Goal: Information Seeking & Learning: Find specific fact

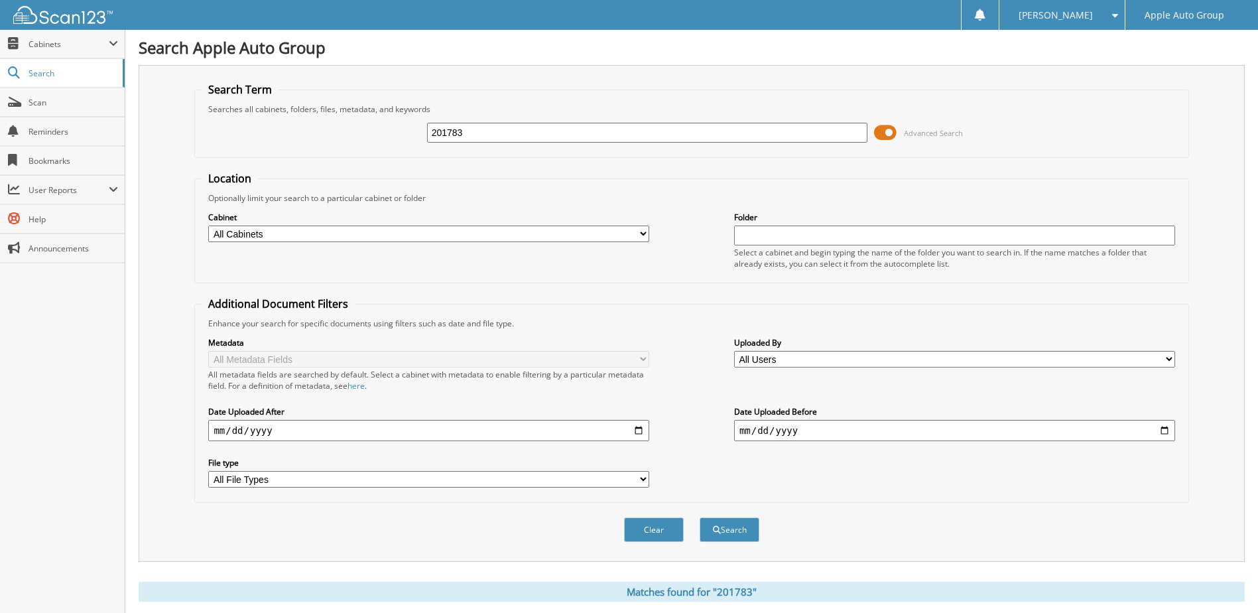
click at [580, 128] on input "201783" at bounding box center [647, 133] width 441 height 20
type input "19684"
click at [700, 517] on button "Search" at bounding box center [730, 529] width 60 height 25
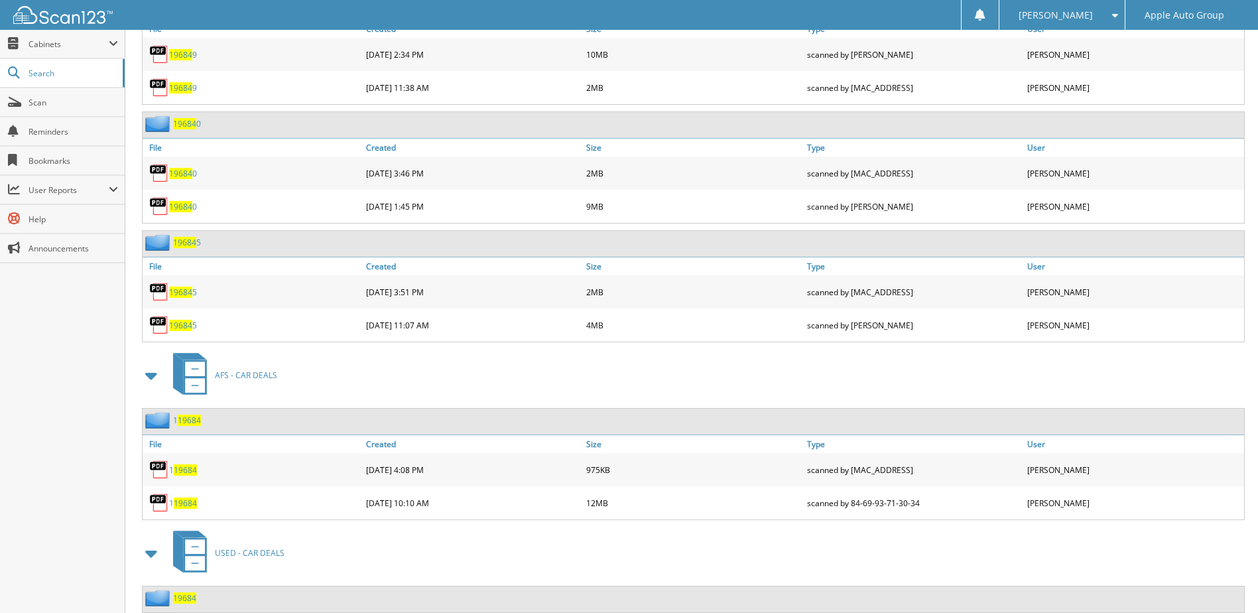
scroll to position [1433, 0]
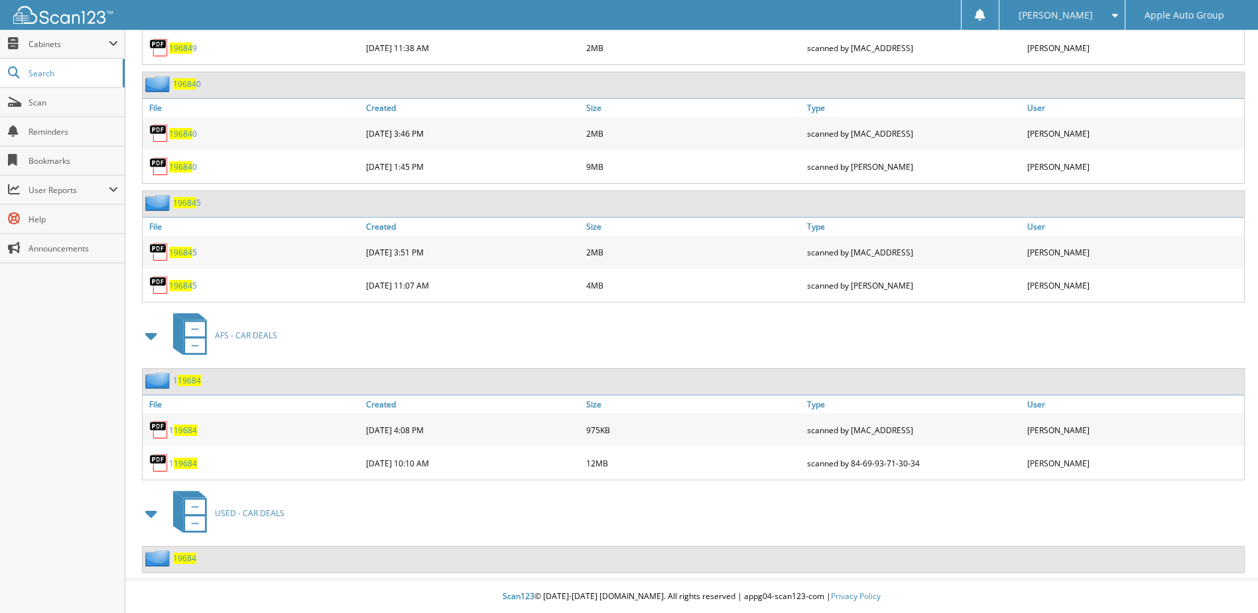
click at [174, 555] on span "19684" at bounding box center [184, 557] width 23 height 11
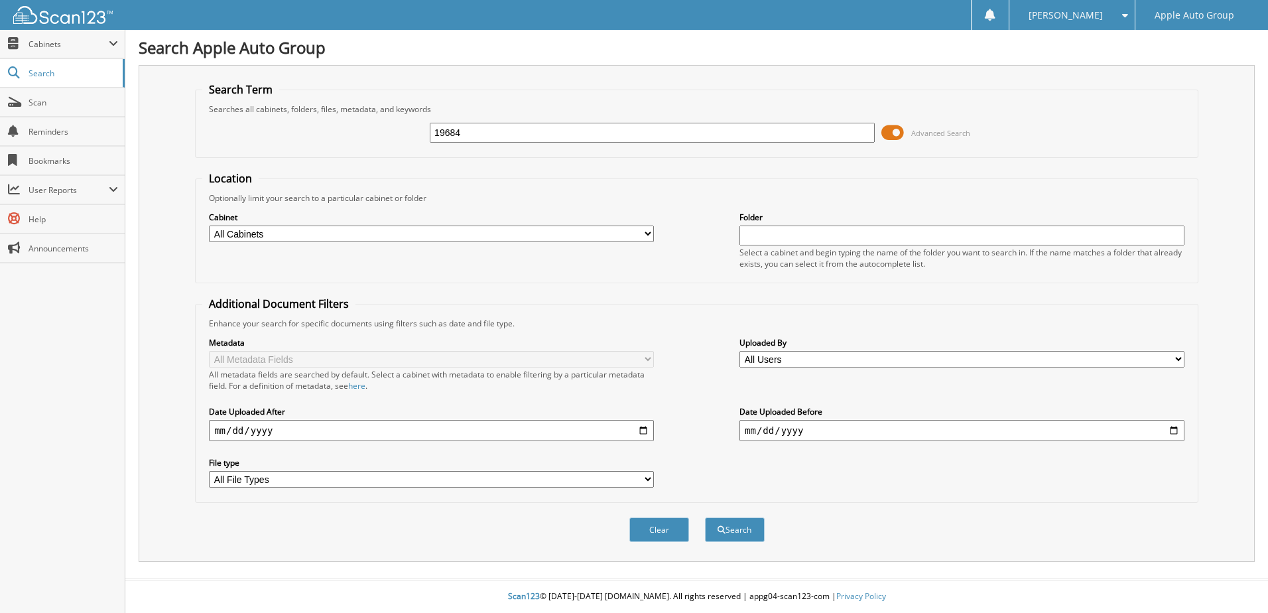
type input "19684"
click at [705, 517] on button "Search" at bounding box center [735, 529] width 60 height 25
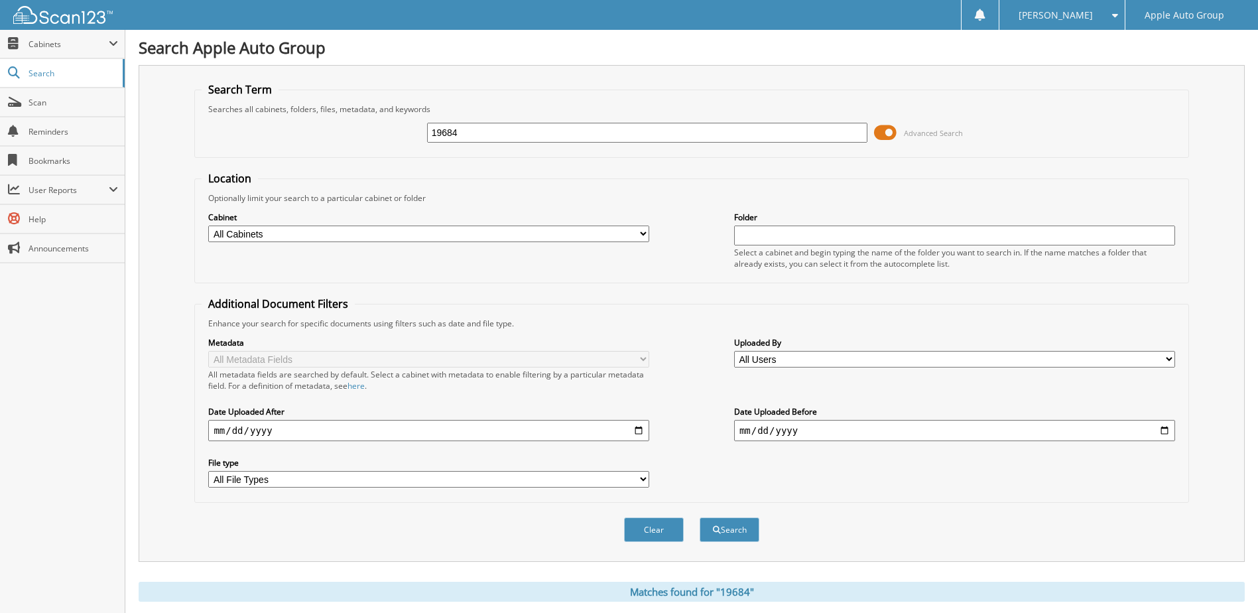
click at [513, 132] on input "19684" at bounding box center [647, 133] width 441 height 20
type input "19686"
click at [700, 517] on button "Search" at bounding box center [730, 529] width 60 height 25
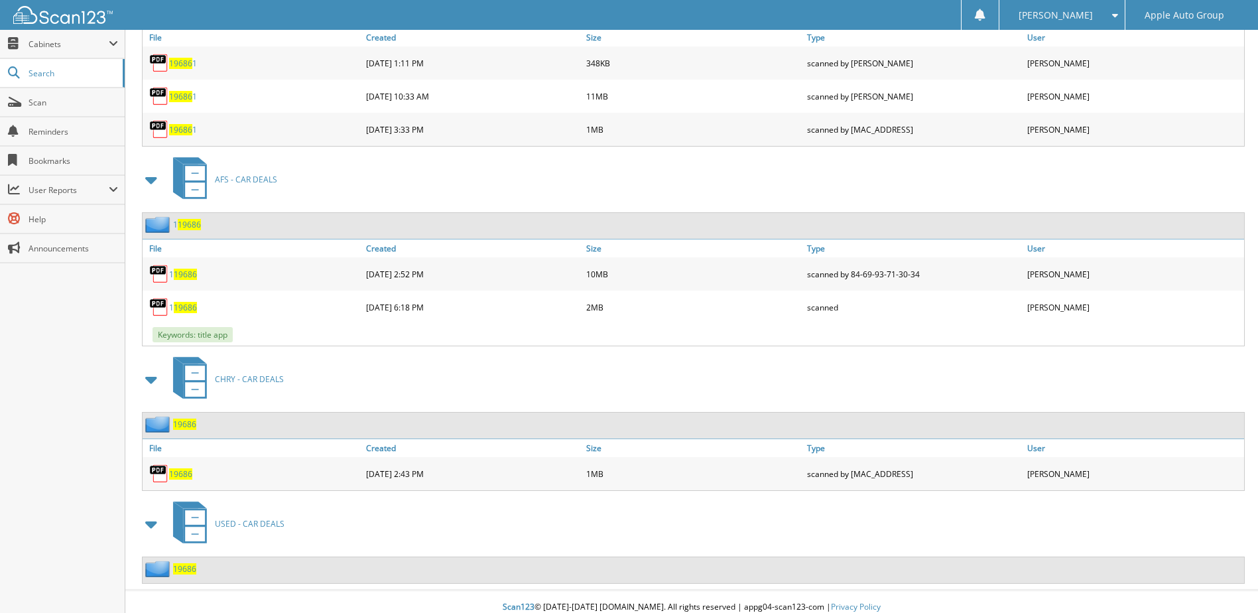
scroll to position [1363, 0]
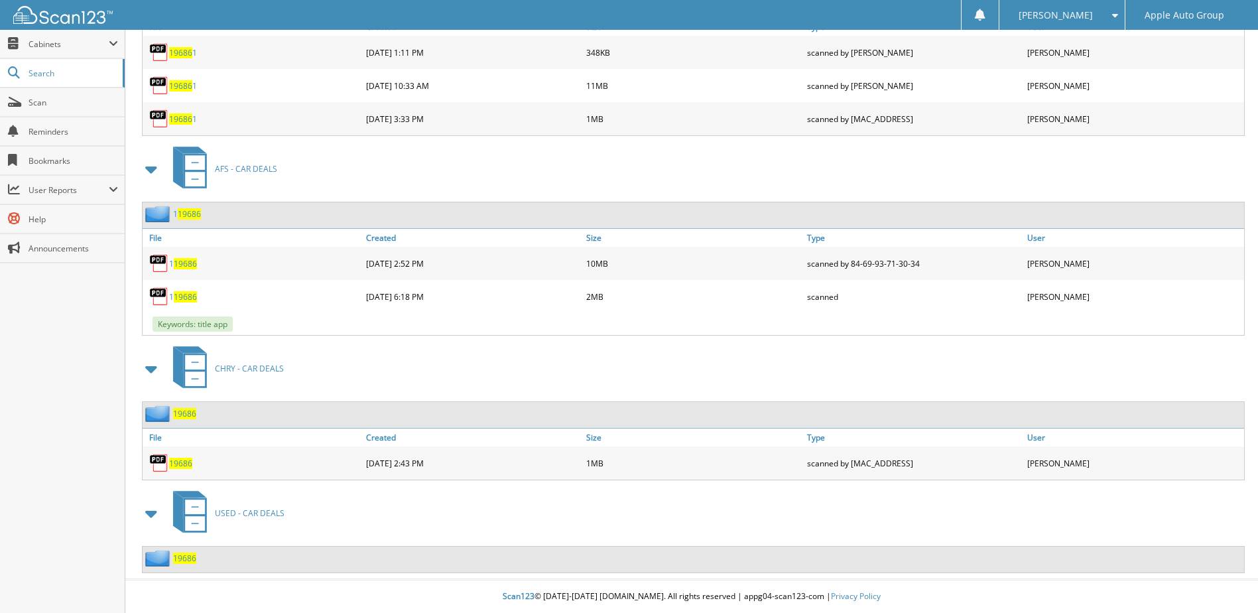
click at [176, 562] on span "19686" at bounding box center [184, 557] width 23 height 11
